Goal: Task Accomplishment & Management: Use online tool/utility

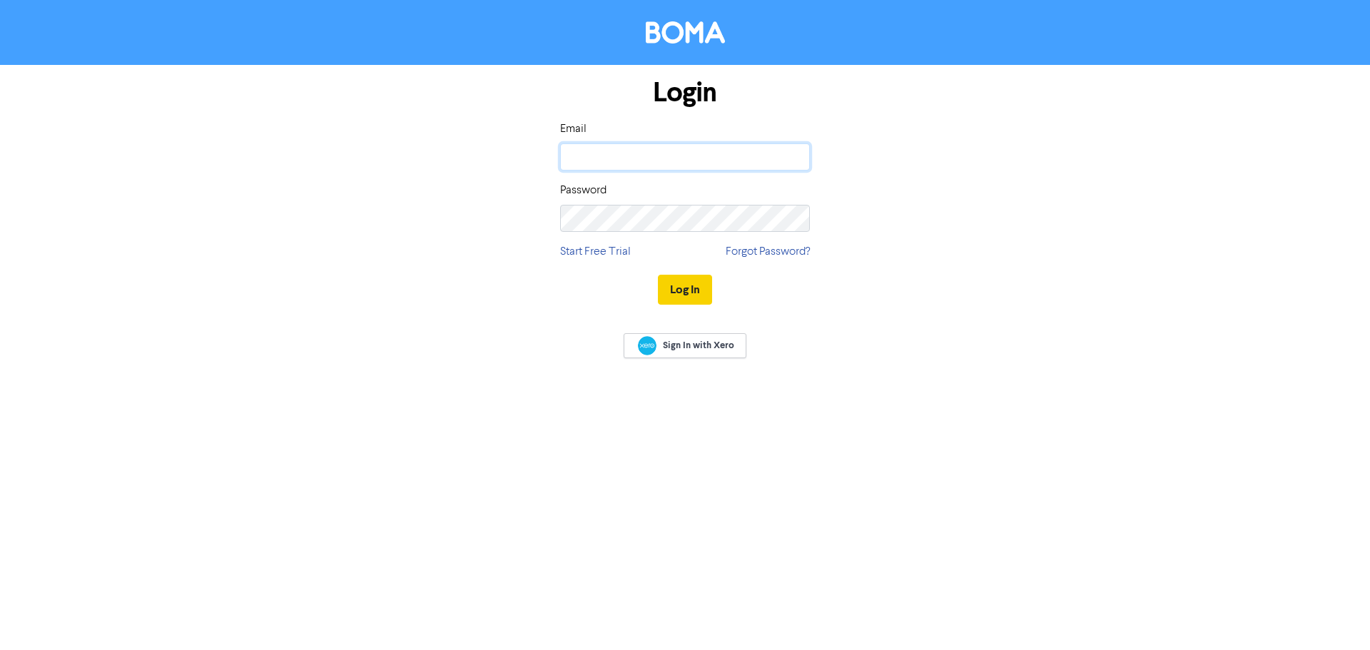
type input "[EMAIL_ADDRESS][DOMAIN_NAME]"
click at [693, 295] on button "Log In" at bounding box center [685, 290] width 54 height 30
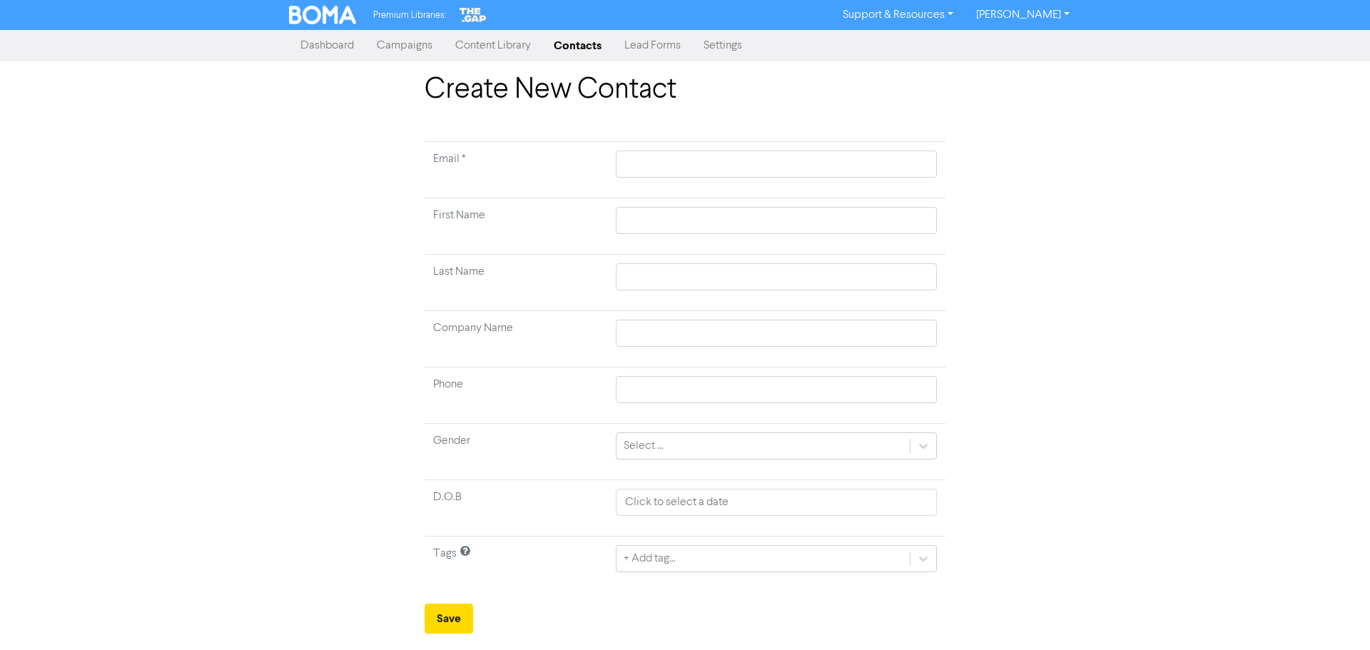
click at [414, 44] on link "Campaigns" at bounding box center [404, 45] width 78 height 29
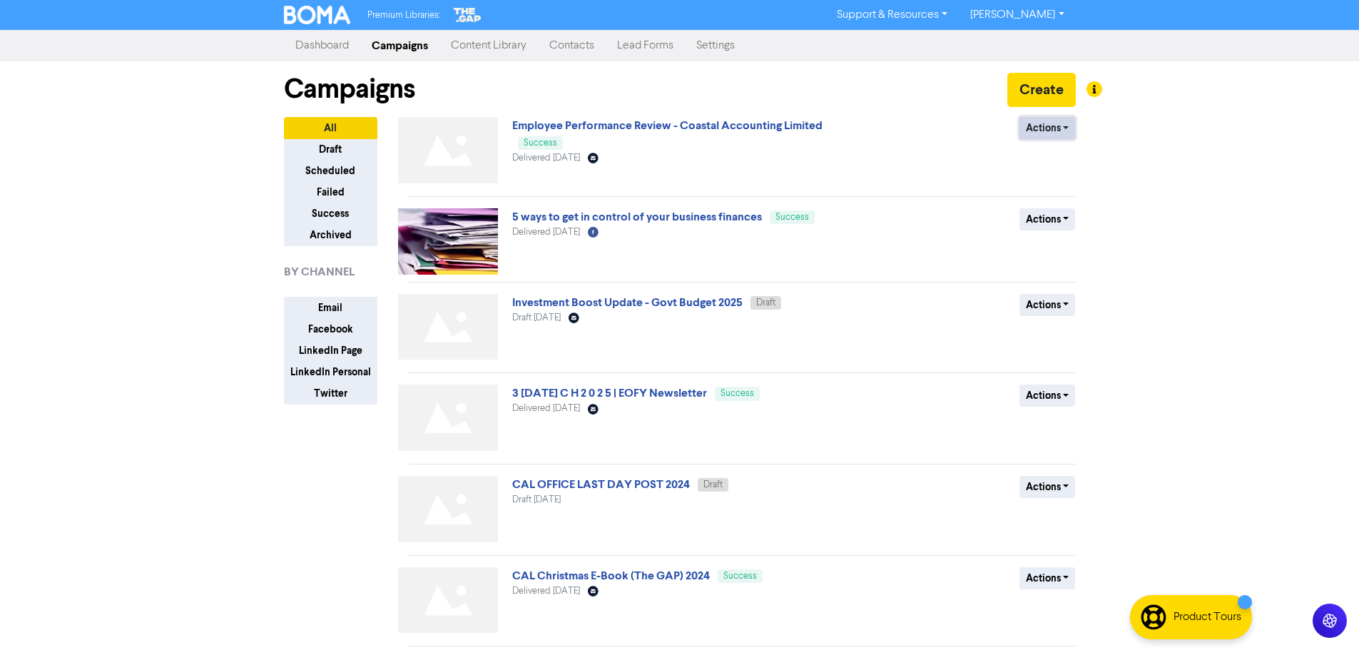
click at [1070, 128] on button "Actions" at bounding box center [1048, 128] width 56 height 22
click at [1077, 163] on button "Duplicate" at bounding box center [1076, 158] width 113 height 23
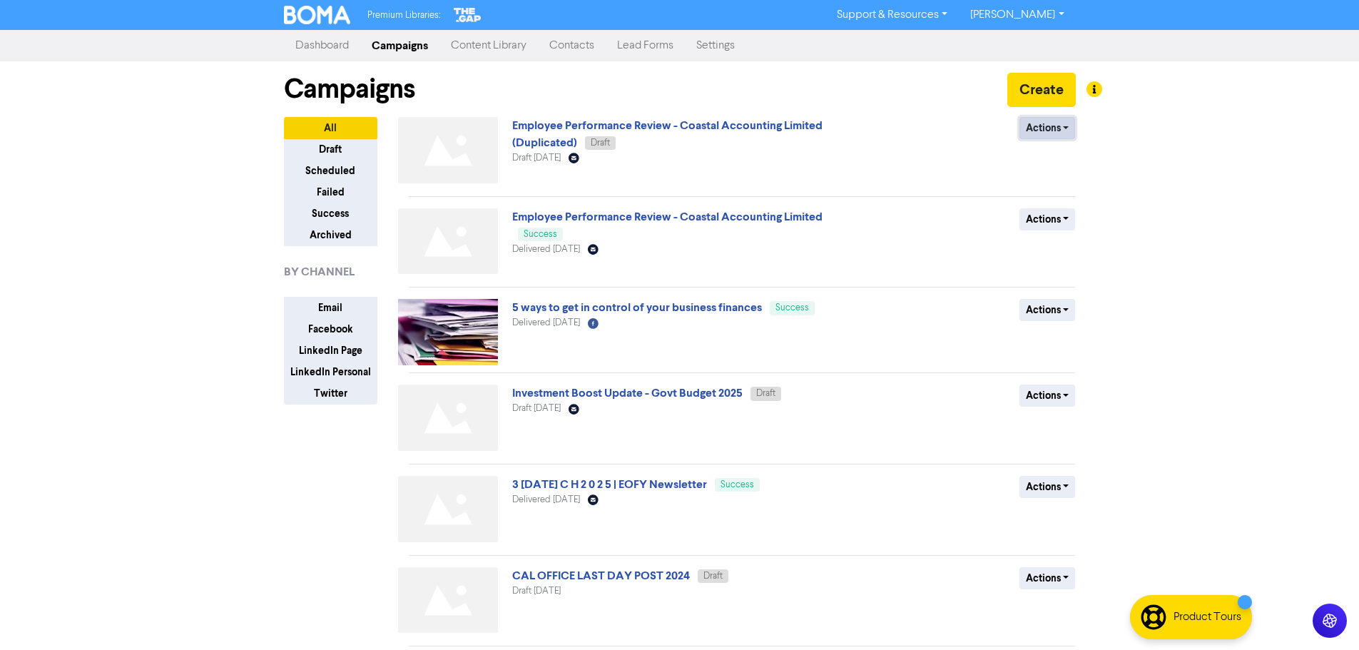
click at [1062, 131] on button "Actions" at bounding box center [1048, 128] width 56 height 22
click at [1059, 205] on button "Rename" at bounding box center [1076, 204] width 113 height 23
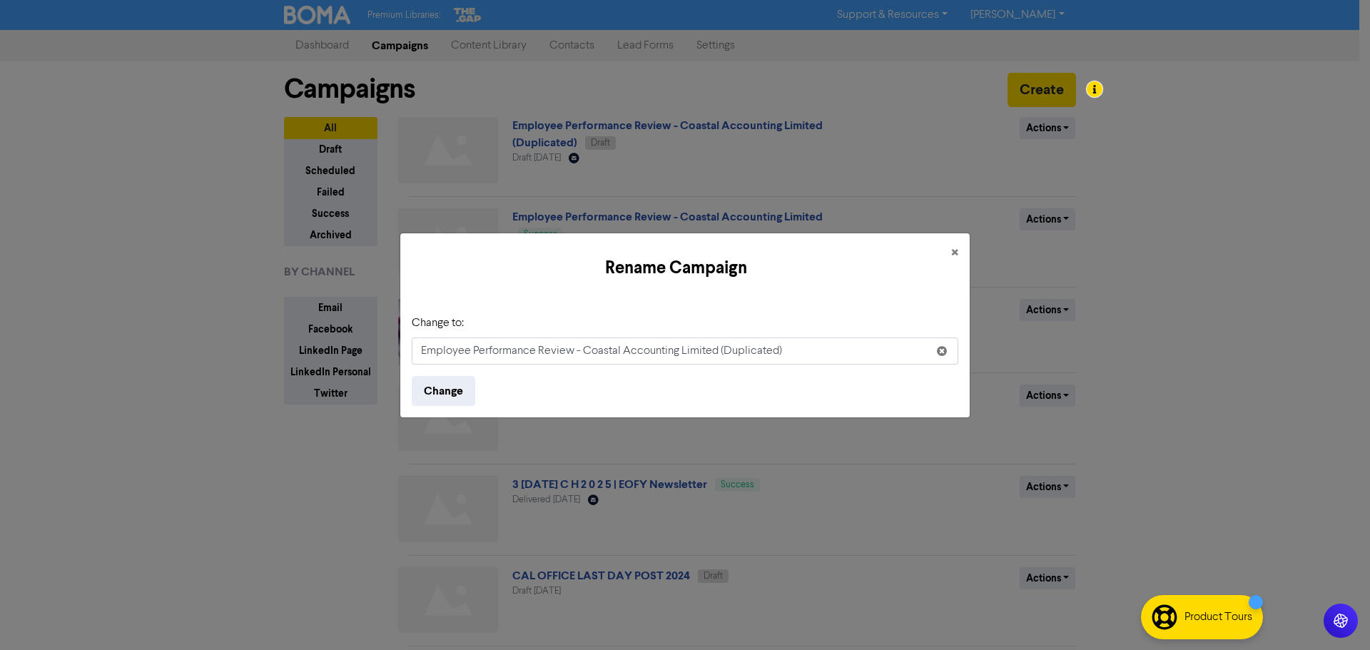
drag, startPoint x: 825, startPoint y: 352, endPoint x: 724, endPoint y: 352, distance: 100.6
click at [724, 352] on input "Employee Performance Review - Coastal Accounting Limited (Duplicated)" at bounding box center [685, 350] width 547 height 27
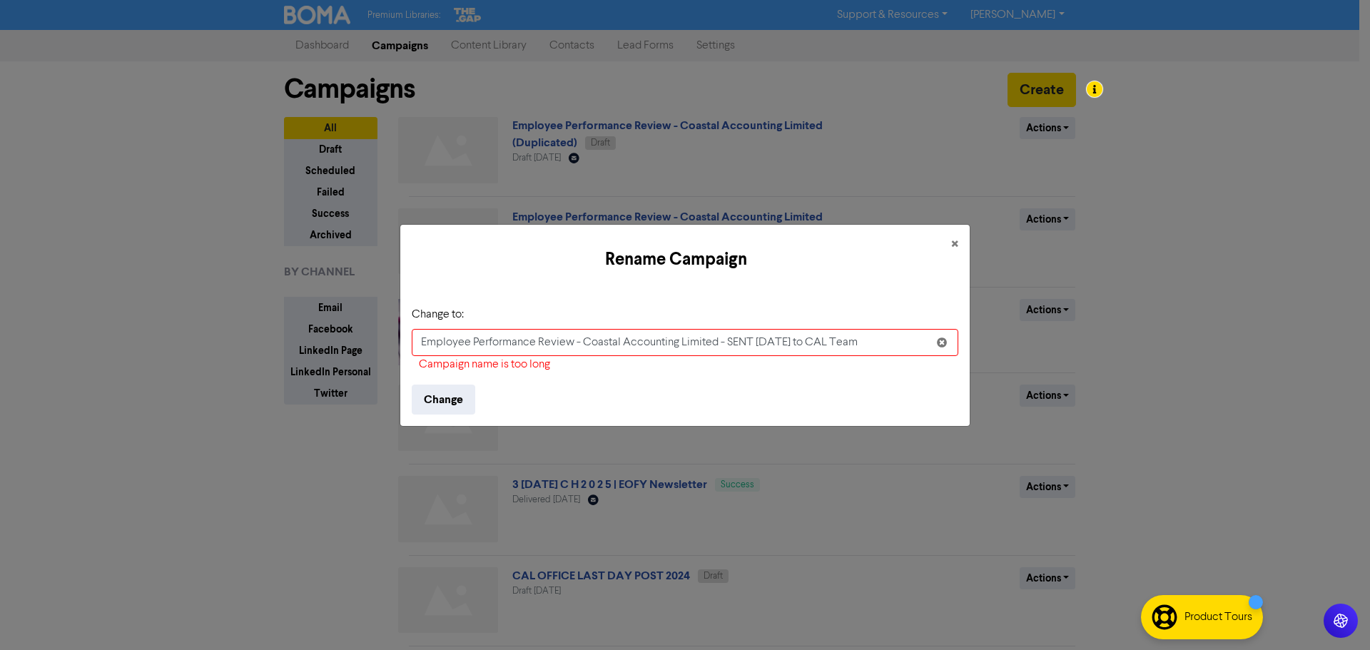
drag, startPoint x: 599, startPoint y: 345, endPoint x: 714, endPoint y: 347, distance: 115.6
click at [714, 347] on input "Employee Performance Review - Coastal Accounting Limited - SENT [DATE] to CAL T…" at bounding box center [685, 342] width 547 height 27
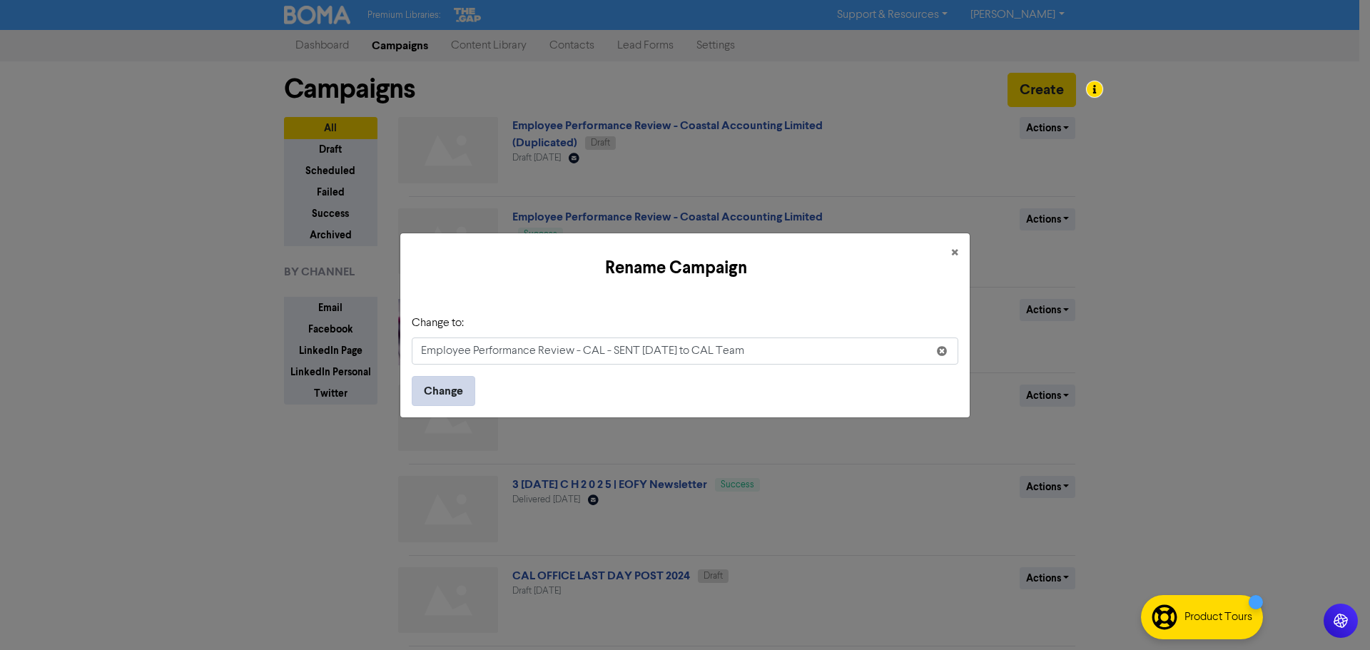
type input "Employee Performance Review - CAL - SENT [DATE] to CAL Team"
click at [457, 390] on button "Change" at bounding box center [443, 391] width 63 height 30
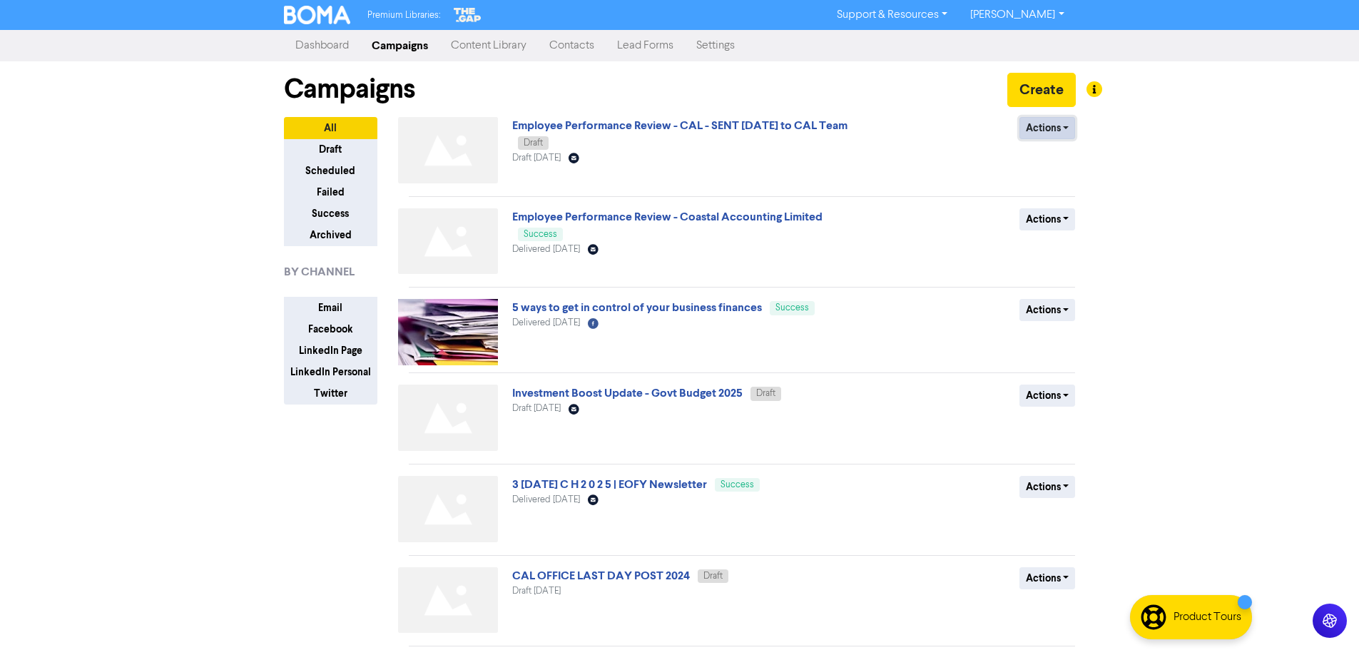
click at [1063, 128] on button "Actions" at bounding box center [1048, 128] width 56 height 22
click at [722, 126] on link "Employee Performance Review - CAL - SENT [DATE] to CAL Team" at bounding box center [679, 125] width 335 height 14
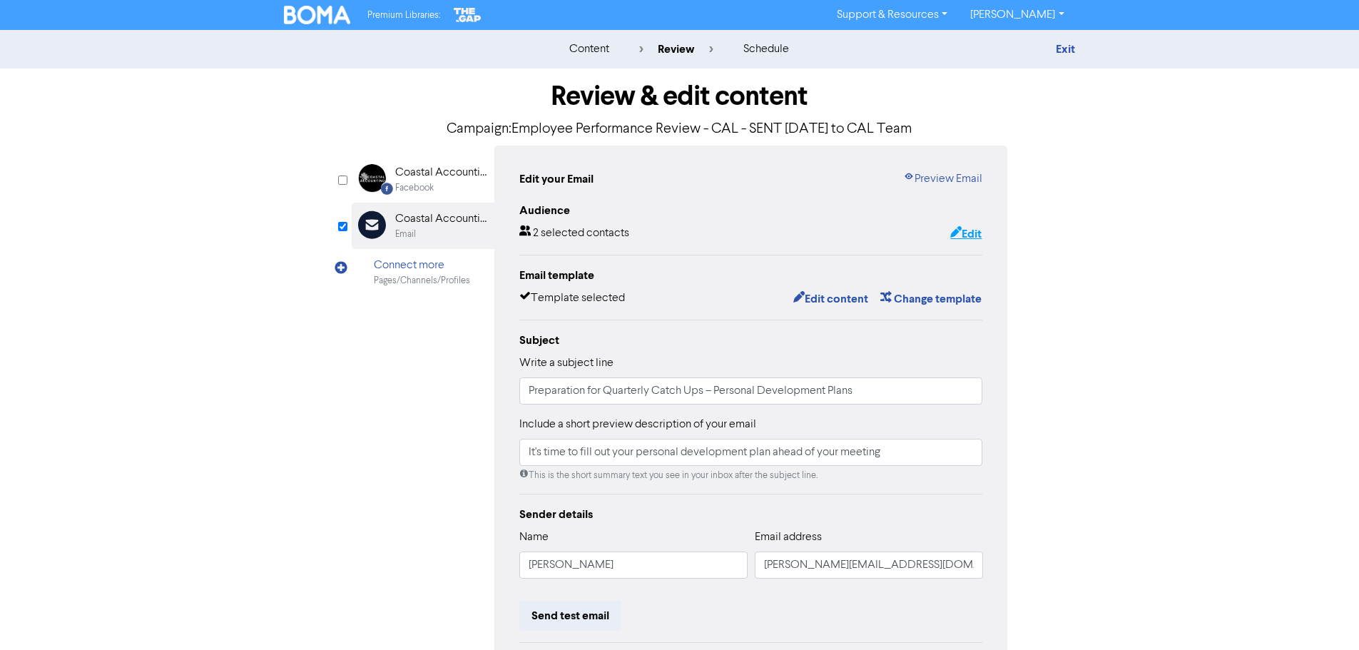
click at [970, 233] on button "Edit" at bounding box center [966, 234] width 33 height 19
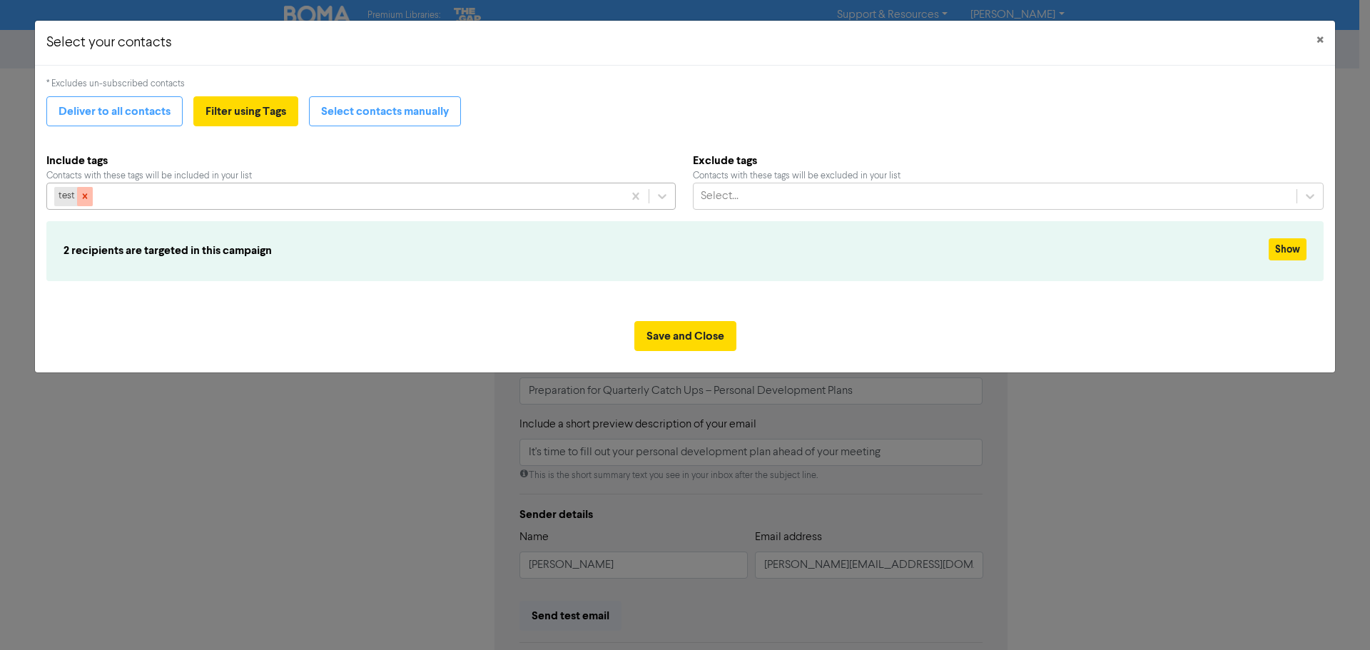
click at [83, 198] on icon at bounding box center [85, 196] width 5 height 5
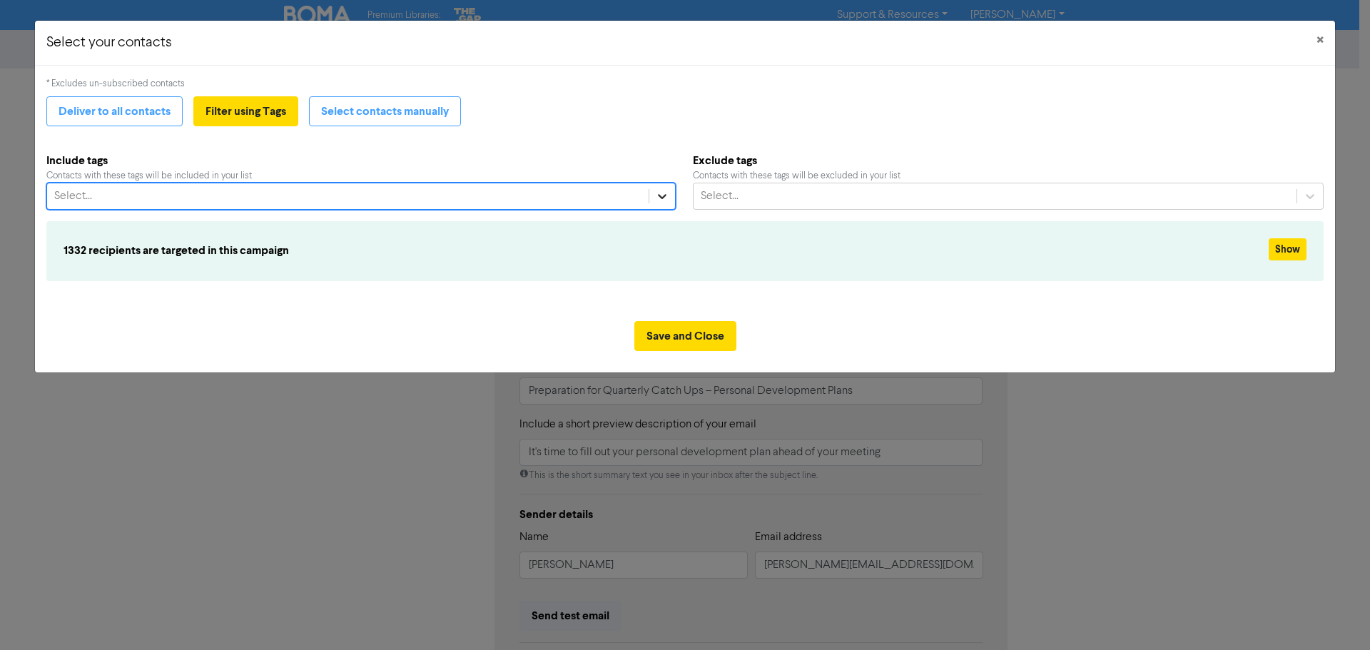
click at [650, 198] on div at bounding box center [662, 196] width 26 height 26
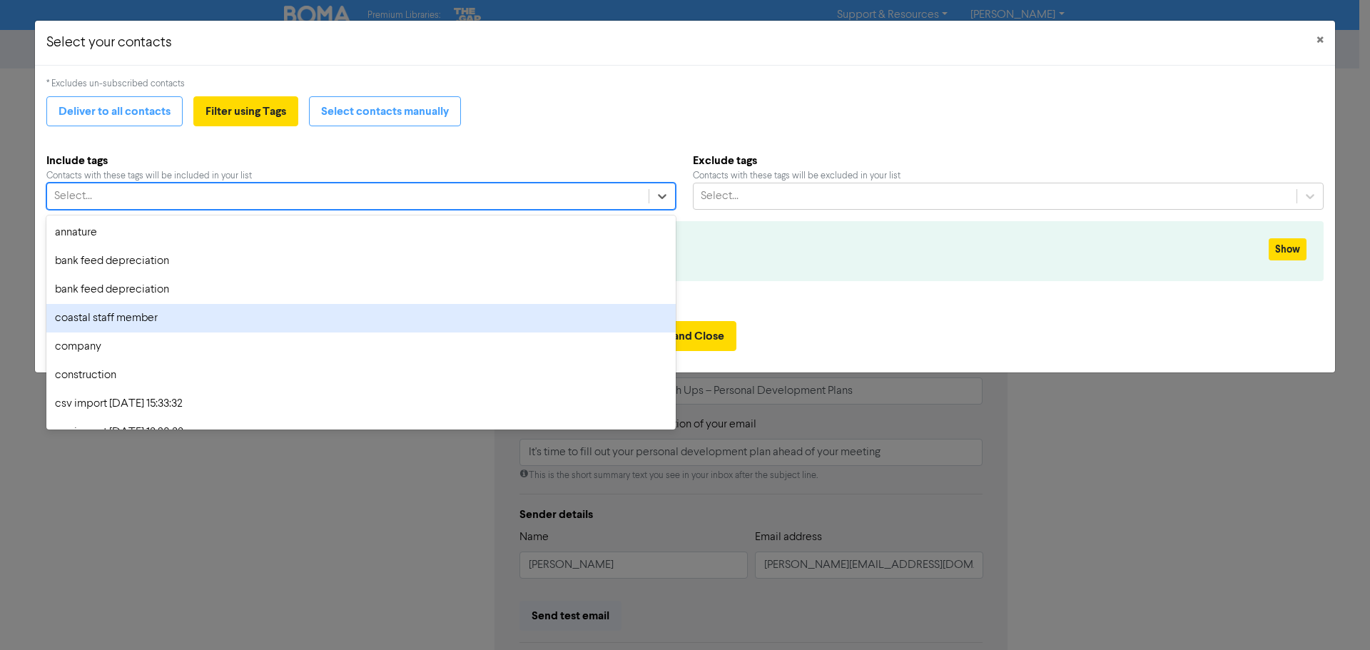
click at [198, 325] on div "coastal staff member" at bounding box center [360, 318] width 629 height 29
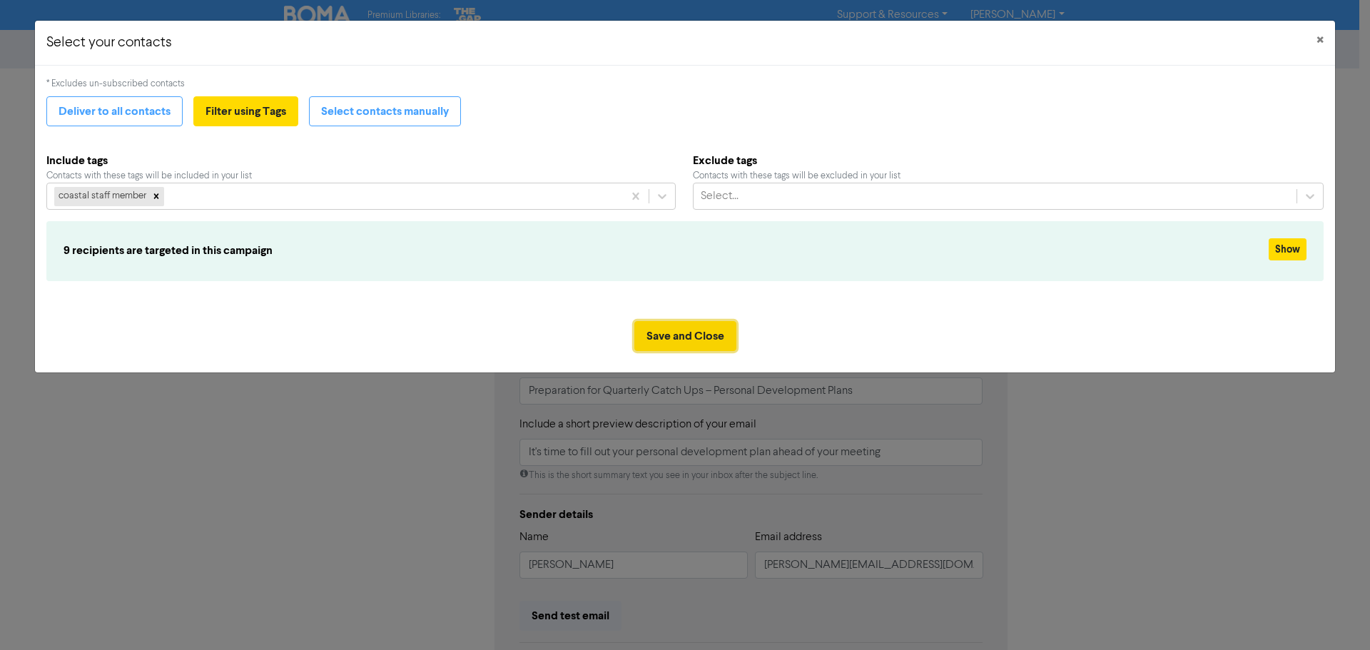
click at [691, 339] on button "Save and Close" at bounding box center [685, 336] width 102 height 30
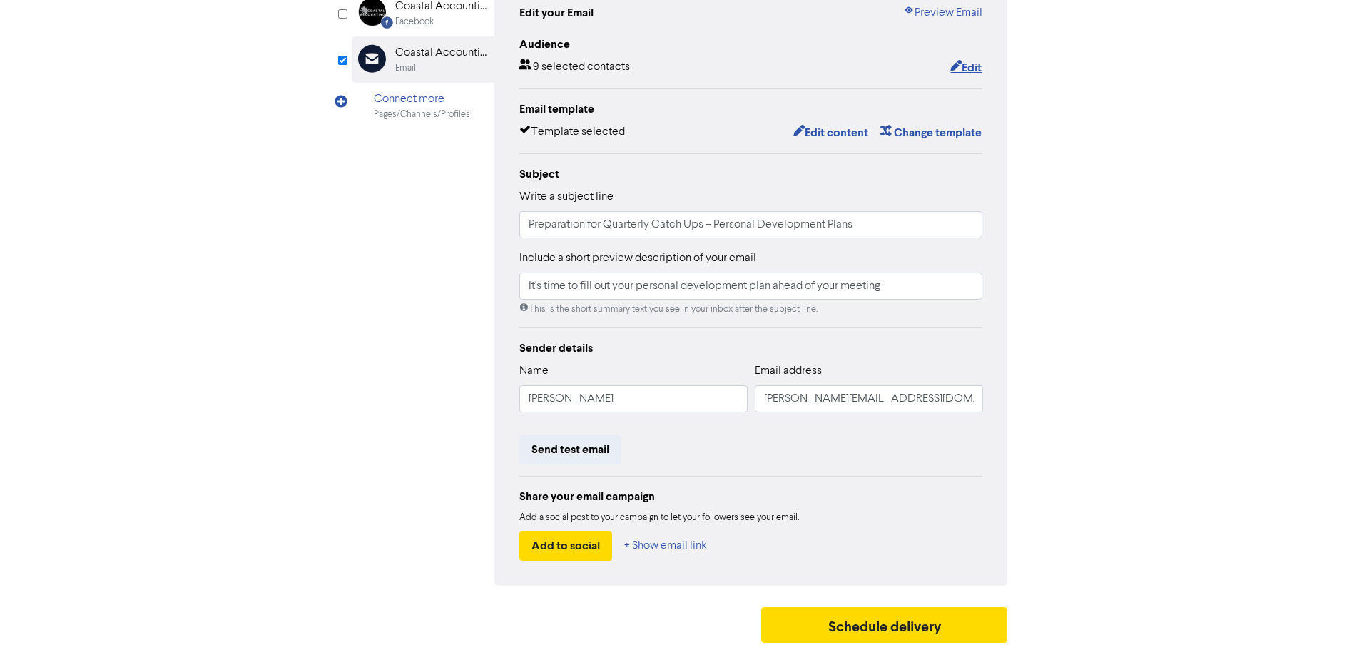
scroll to position [96, 0]
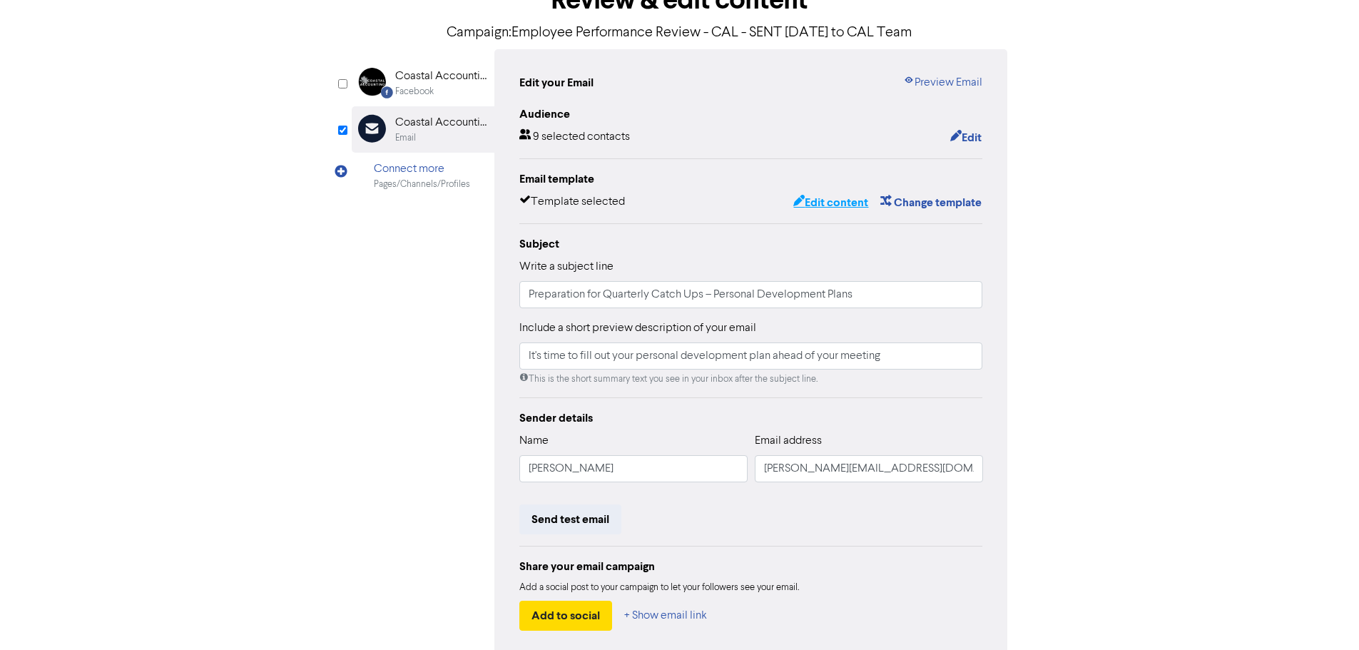
click at [814, 211] on button "Edit content" at bounding box center [831, 202] width 76 height 19
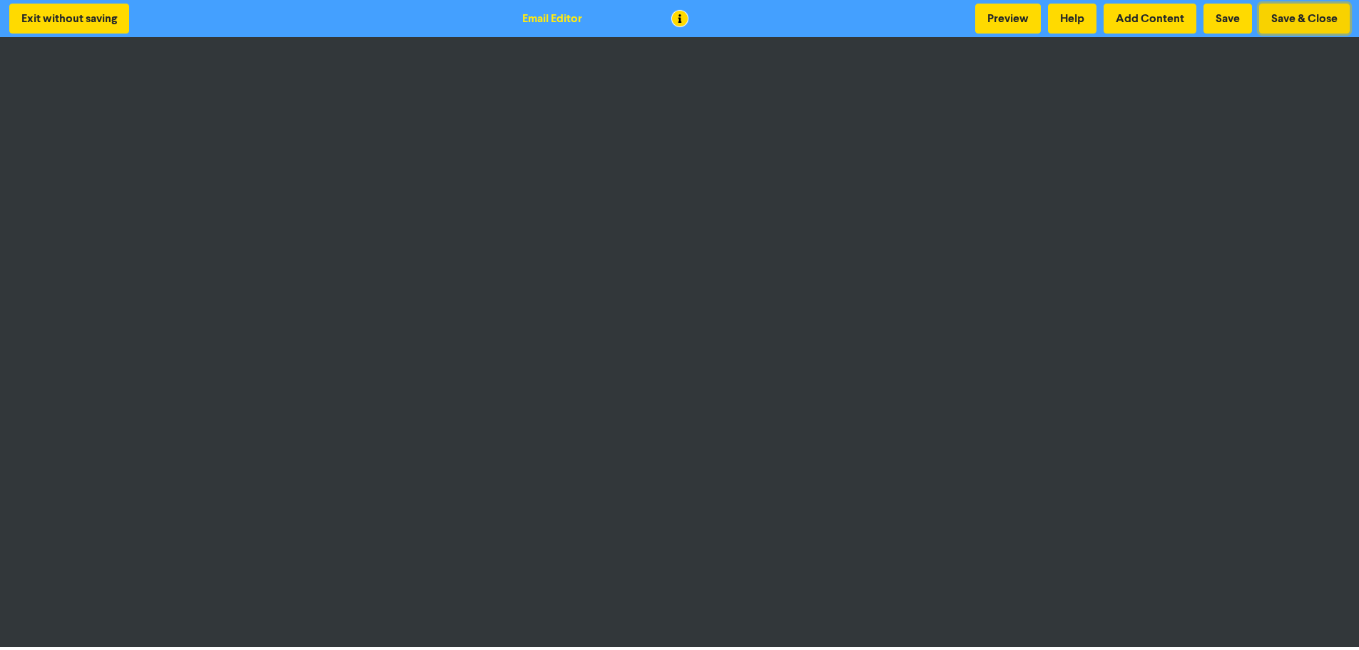
click at [1284, 27] on button "Save & Close" at bounding box center [1304, 19] width 91 height 30
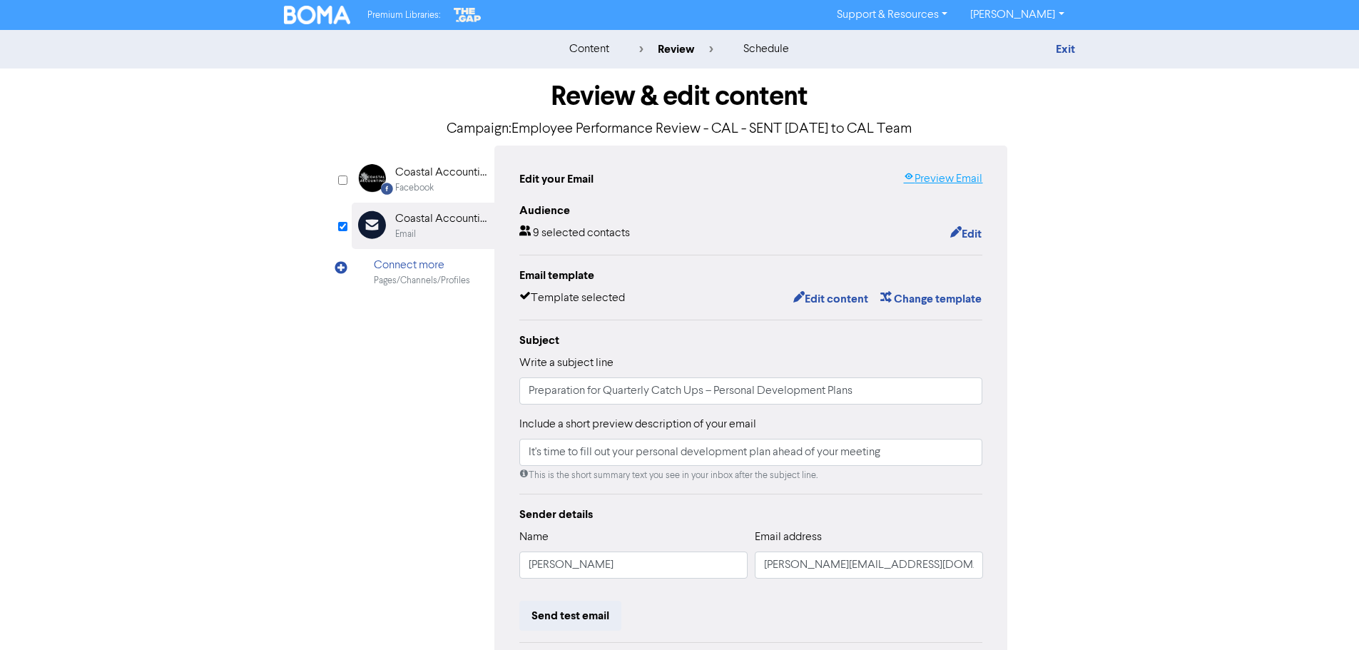
click at [935, 178] on link "Preview Email" at bounding box center [942, 179] width 79 height 17
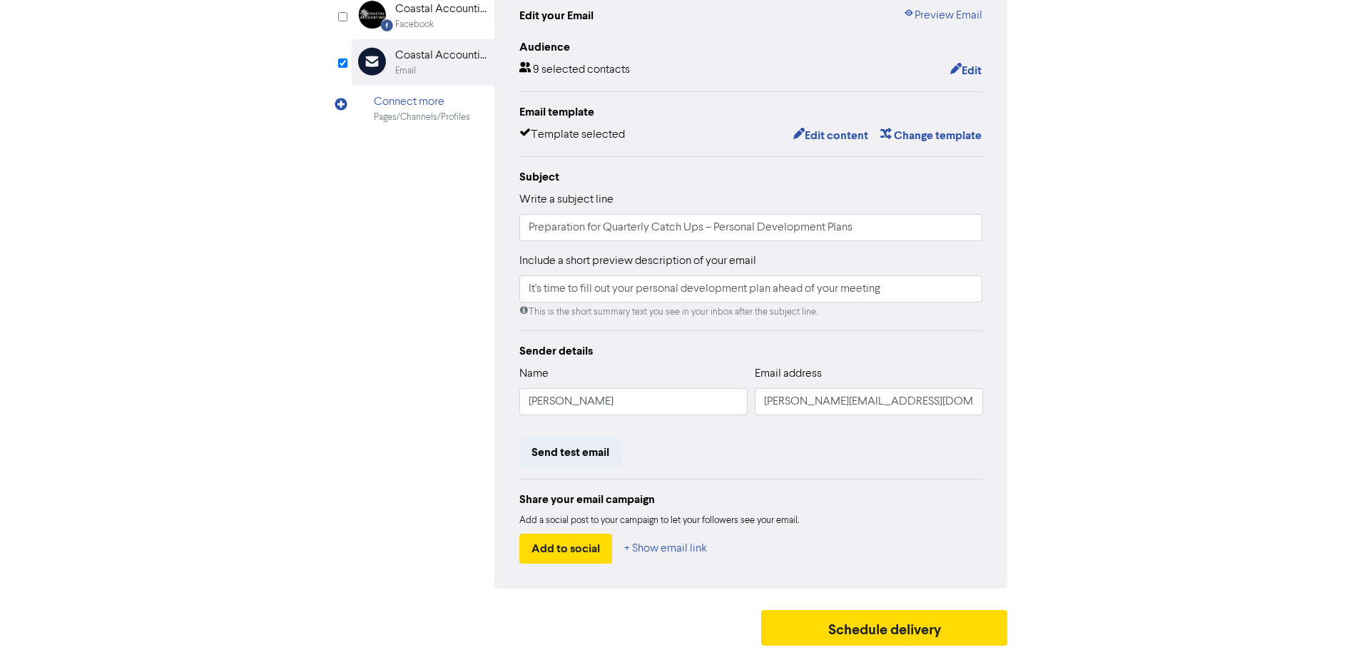
scroll to position [168, 0]
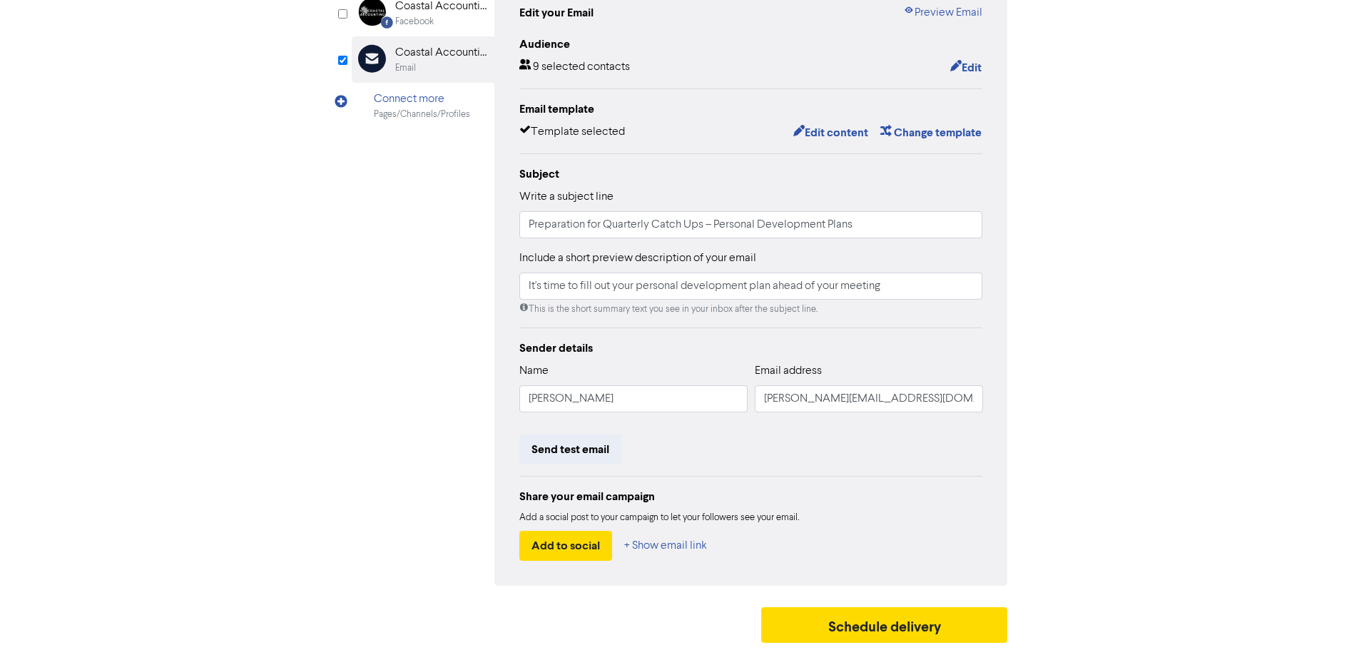
click at [563, 59] on div "9 selected contacts" at bounding box center [574, 68] width 111 height 19
click at [880, 618] on button "Schedule delivery" at bounding box center [884, 625] width 247 height 36
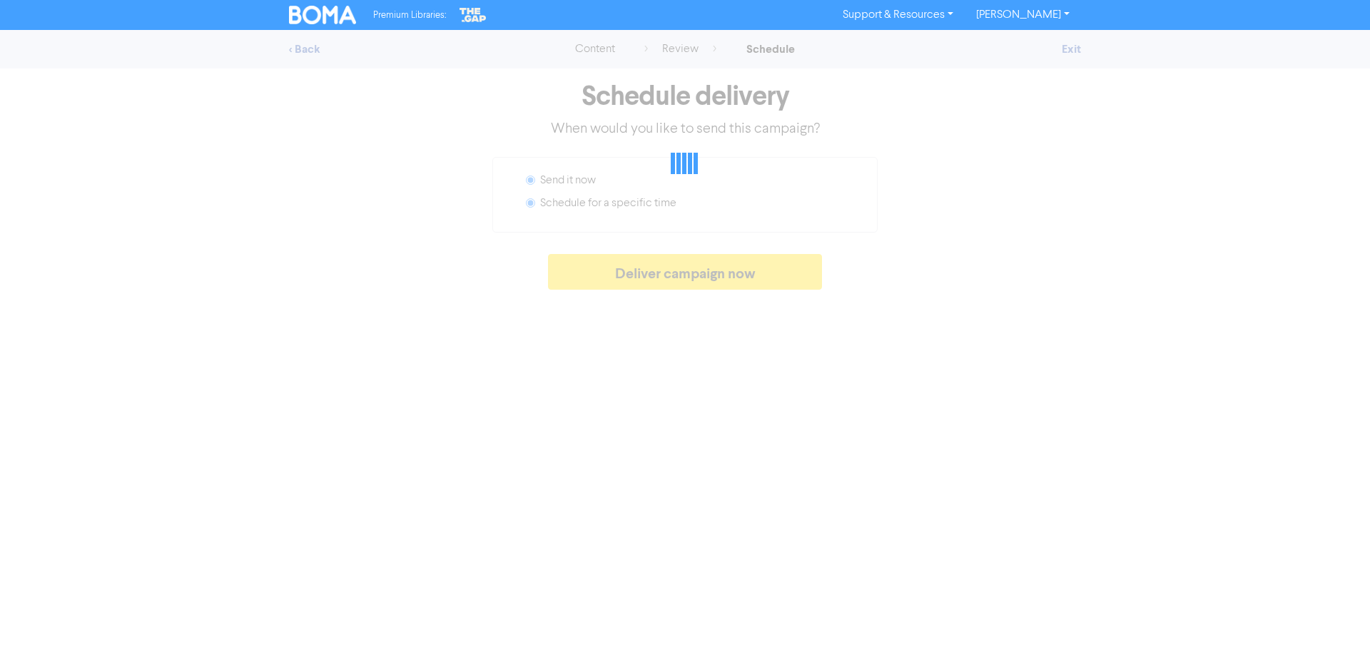
radio input "false"
radio input "true"
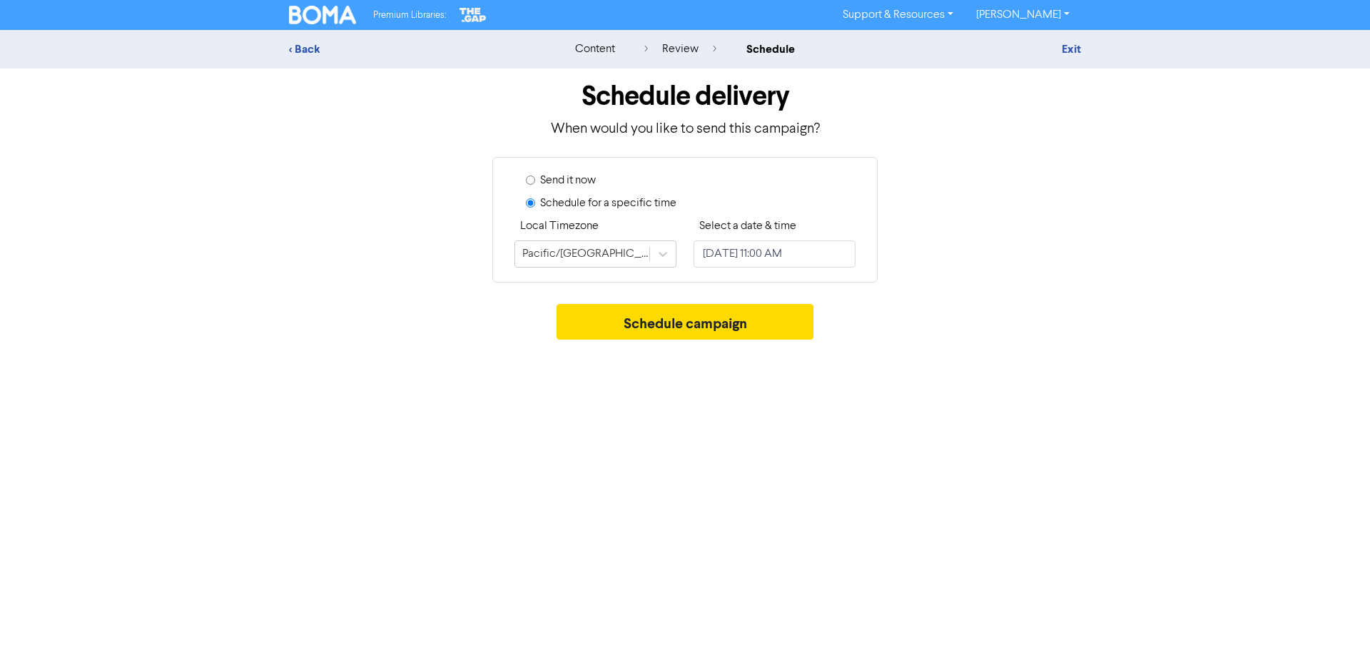
click at [527, 184] on input "Send it now" at bounding box center [530, 180] width 9 height 9
radio input "true"
radio input "false"
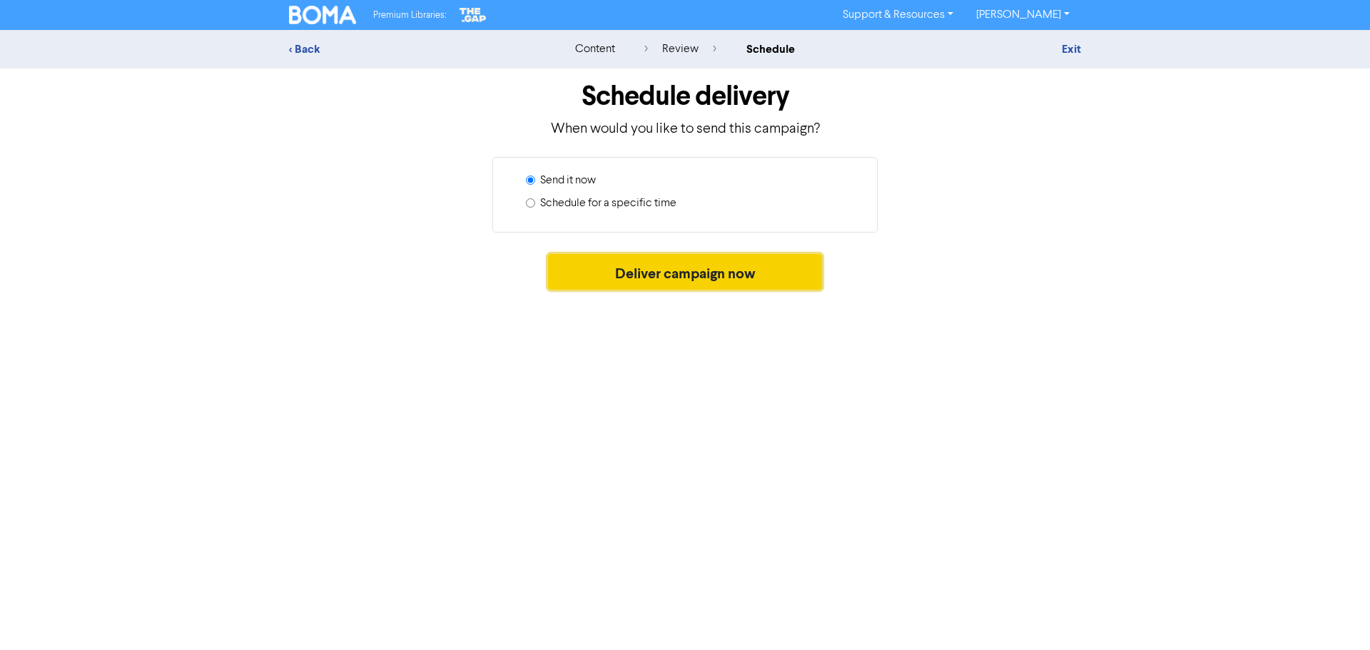
click at [604, 271] on button "Deliver campaign now" at bounding box center [685, 272] width 275 height 36
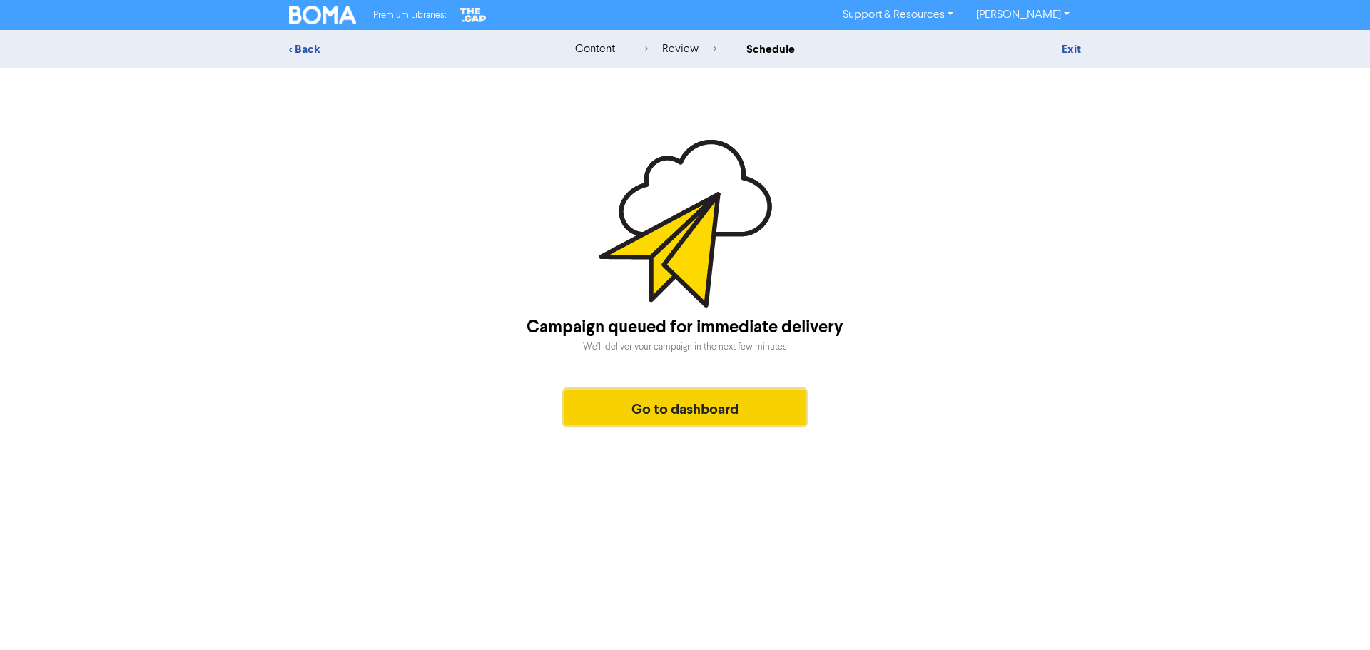
click at [715, 412] on button "Go to dashboard" at bounding box center [684, 408] width 241 height 36
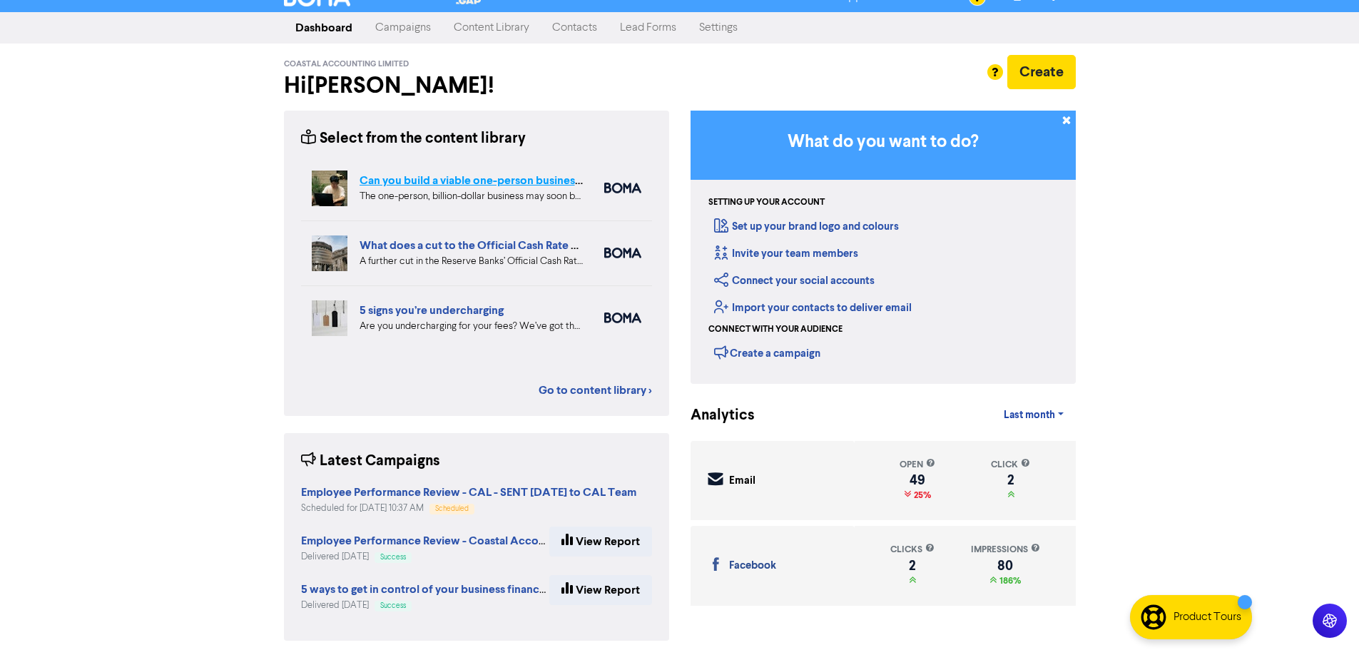
scroll to position [26, 0]
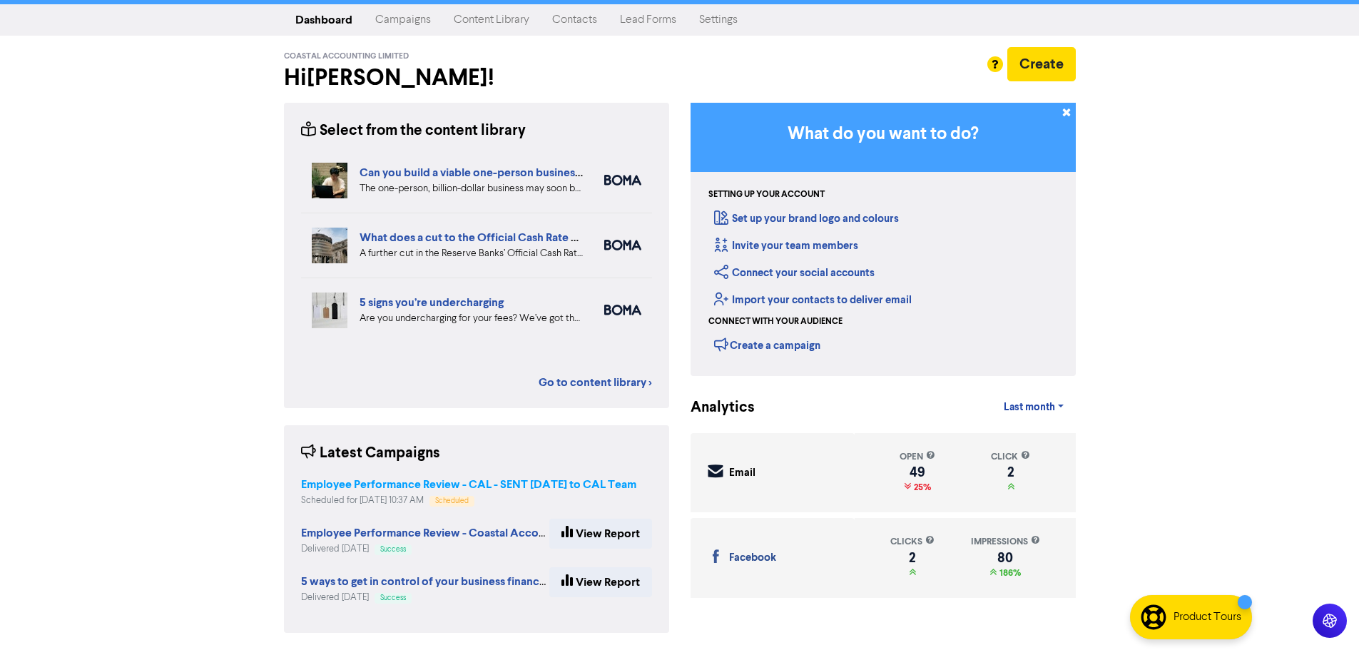
click at [561, 487] on strong "Employee Performance Review - CAL - SENT [DATE] to CAL Team" at bounding box center [468, 484] width 335 height 14
